Goal: Find contact information: Find contact information

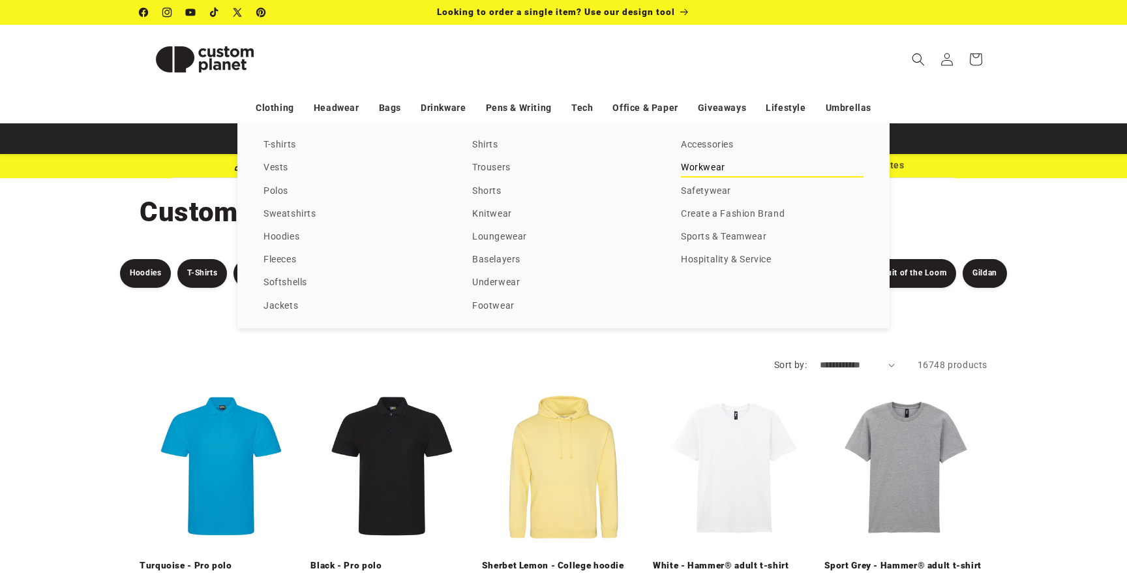
click at [705, 160] on link "Workwear" at bounding box center [772, 168] width 183 height 18
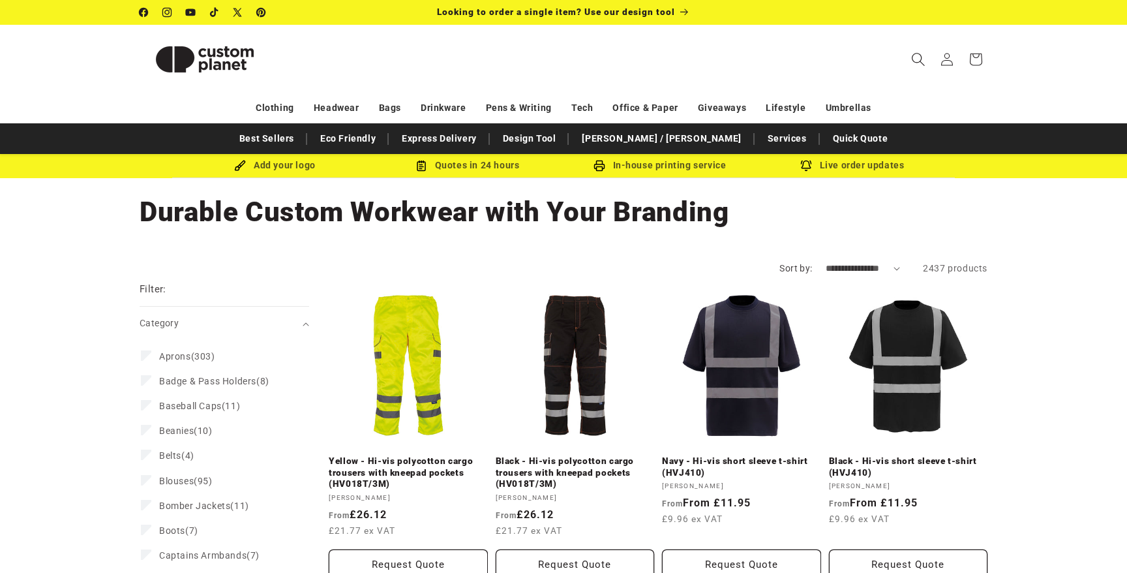
click at [918, 61] on icon "Search" at bounding box center [918, 59] width 14 height 14
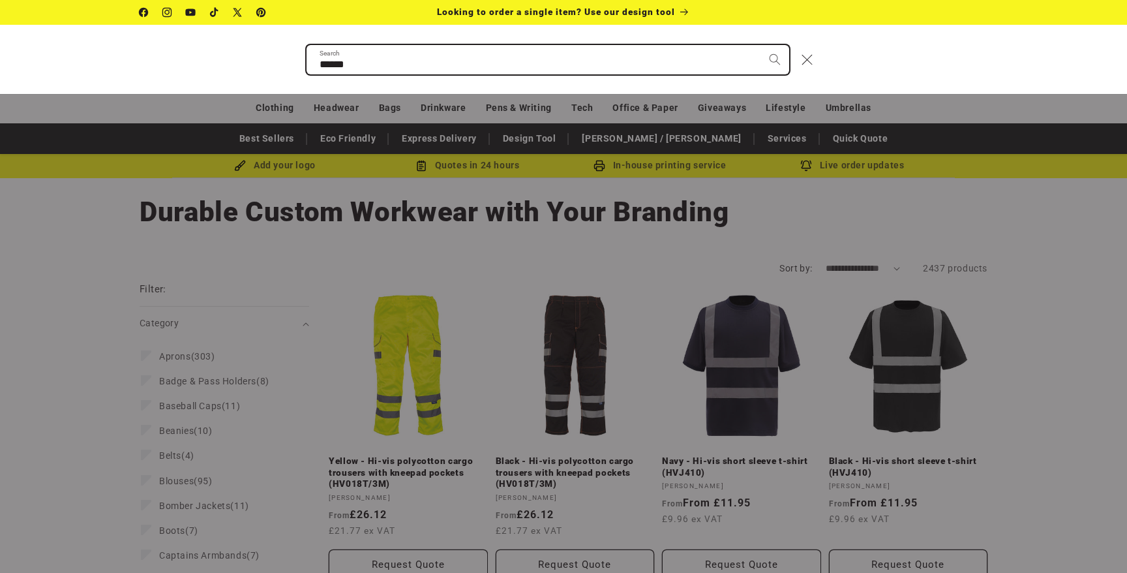
type input "******"
click at [760, 45] on button "Search" at bounding box center [774, 59] width 29 height 29
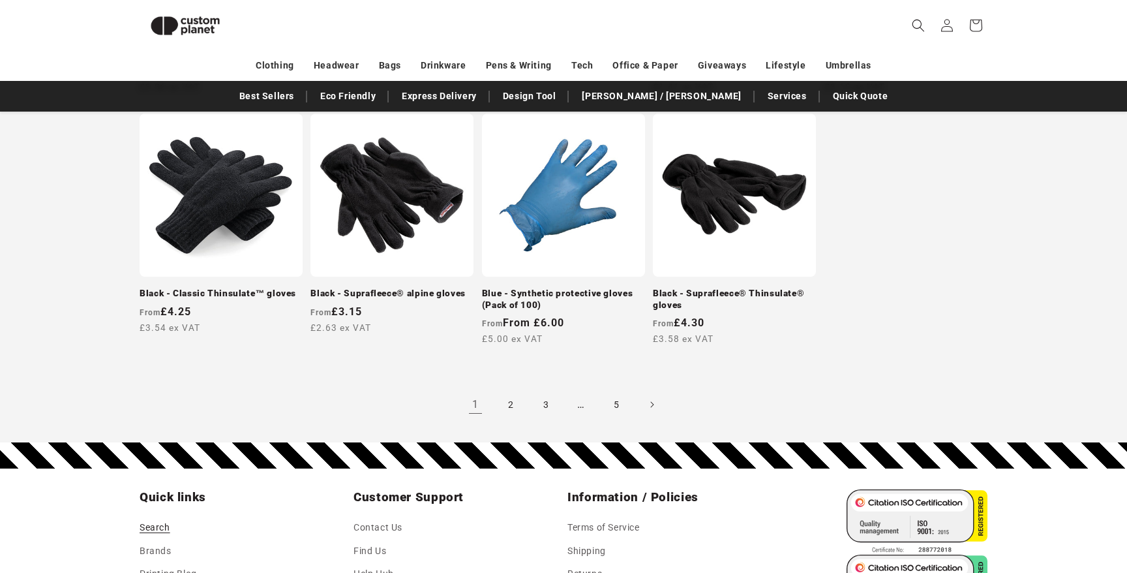
scroll to position [1218, 0]
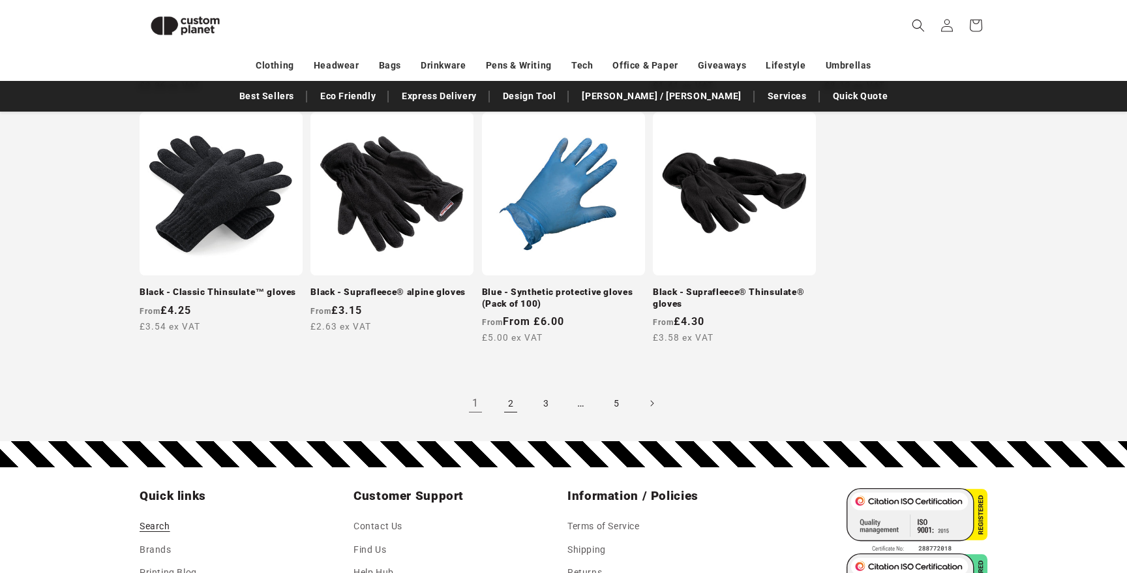
click at [505, 397] on link "2" at bounding box center [510, 403] width 29 height 29
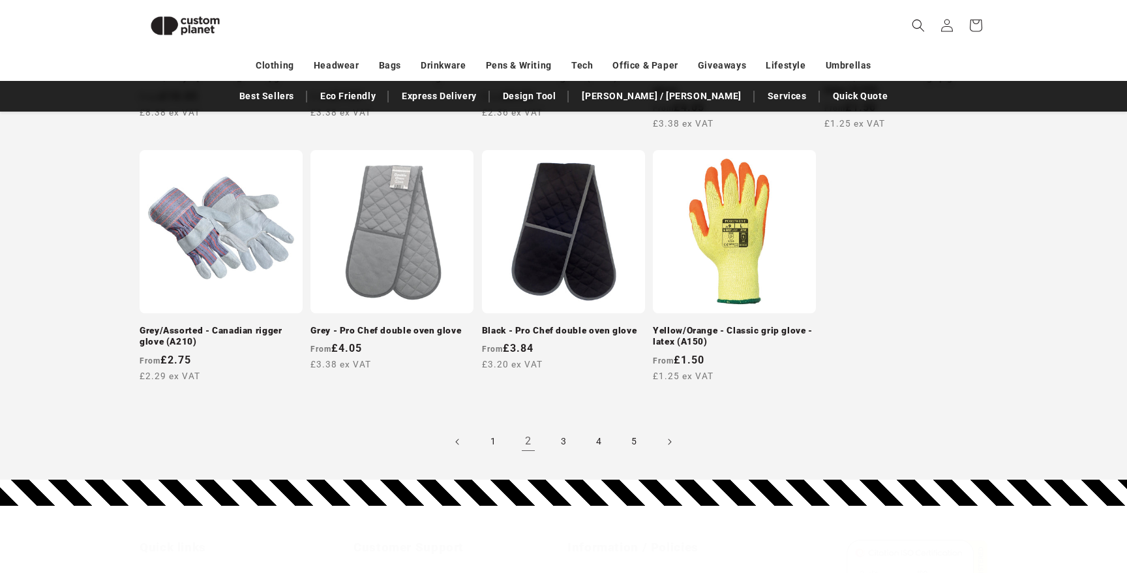
scroll to position [1197, 0]
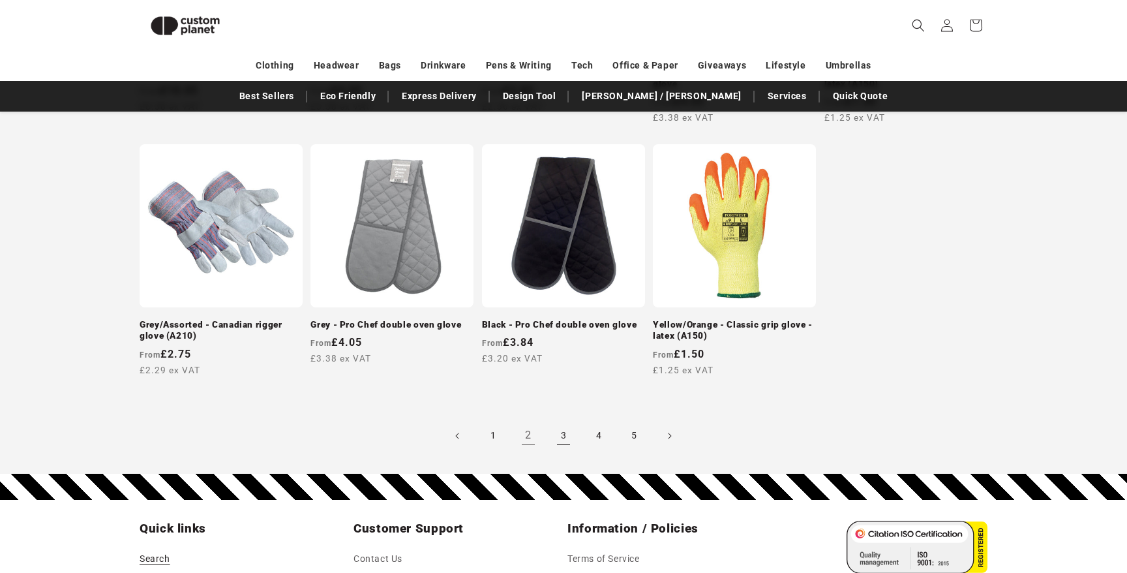
click at [561, 437] on link "3" at bounding box center [563, 435] width 29 height 29
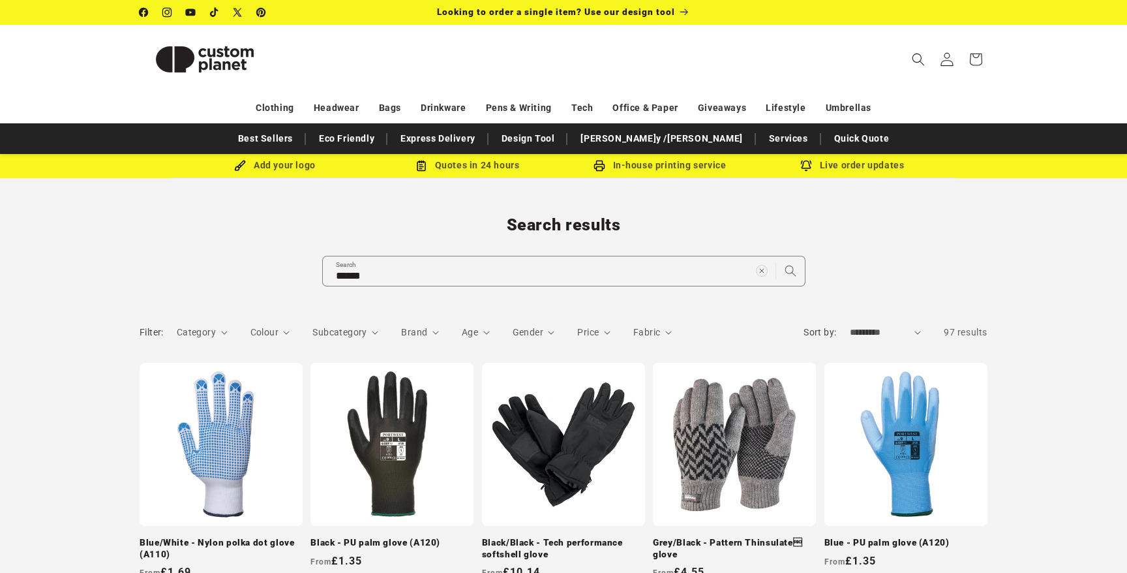
click at [948, 65] on icon at bounding box center [947, 59] width 14 height 14
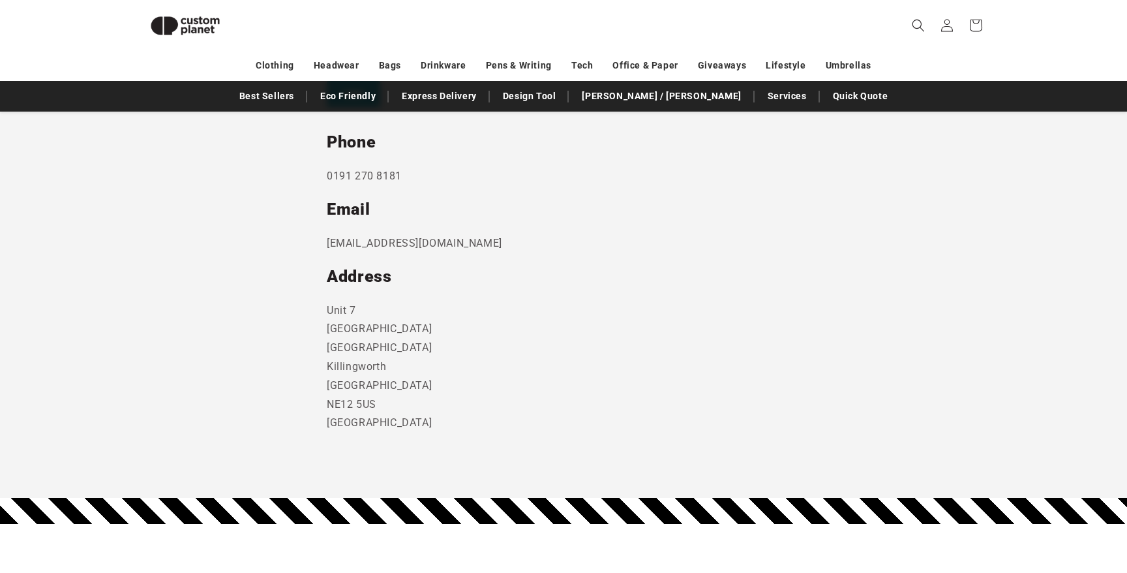
scroll to position [680, 0]
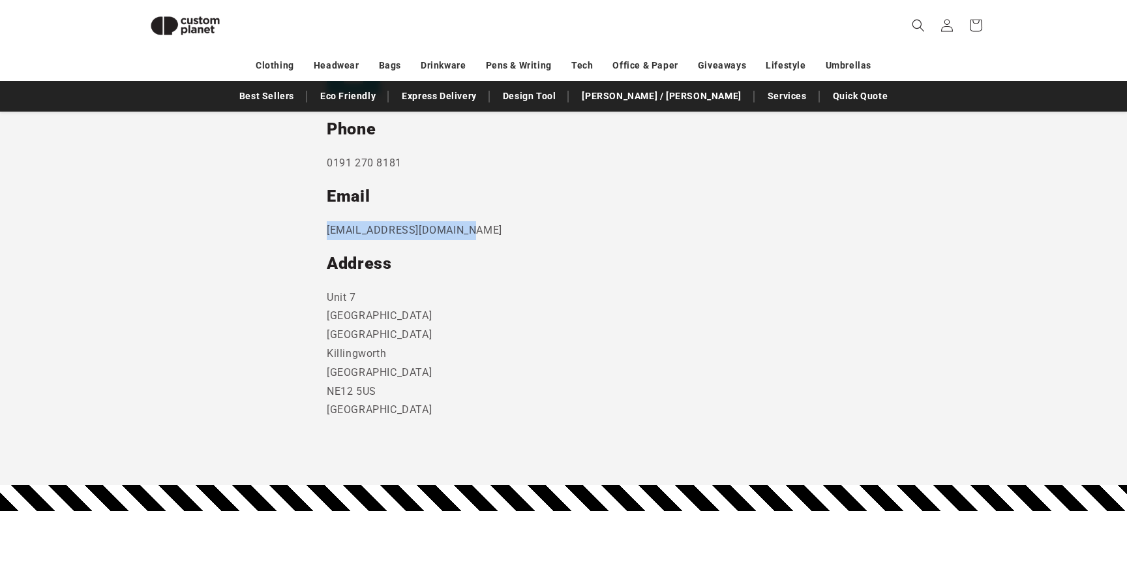
drag, startPoint x: 479, startPoint y: 235, endPoint x: 324, endPoint y: 235, distance: 155.2
click at [324, 235] on section "Send us a message and someone will get back to you within 24 hours. Phone [PHON…" at bounding box center [563, 130] width 1127 height 712
copy p "[EMAIL_ADDRESS][DOMAIN_NAME]"
